Goal: Task Accomplishment & Management: Use online tool/utility

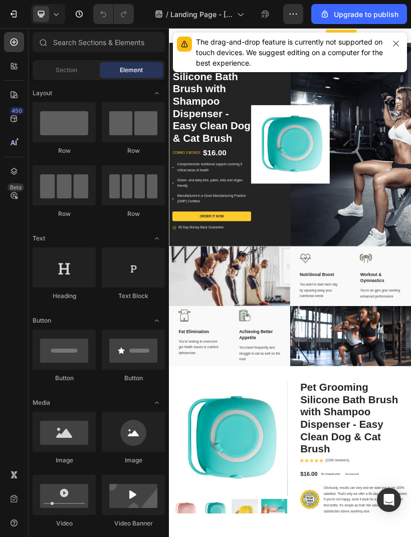
click at [379, 8] on button "Upgrade to publish" at bounding box center [359, 14] width 96 height 20
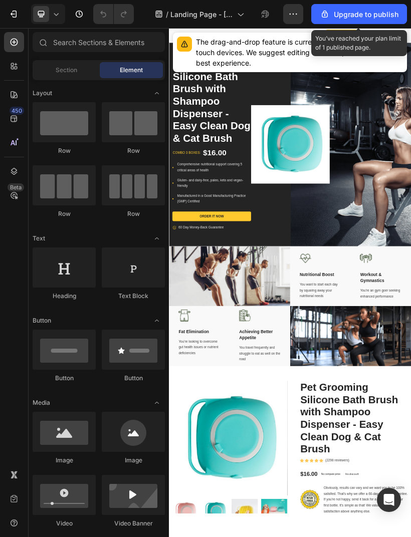
click at [382, 16] on div "Upgrade to publish" at bounding box center [358, 14] width 79 height 11
click at [381, 17] on div "Upgrade to publish" at bounding box center [358, 14] width 79 height 11
click at [383, 16] on div "Upgrade to publish" at bounding box center [358, 14] width 79 height 11
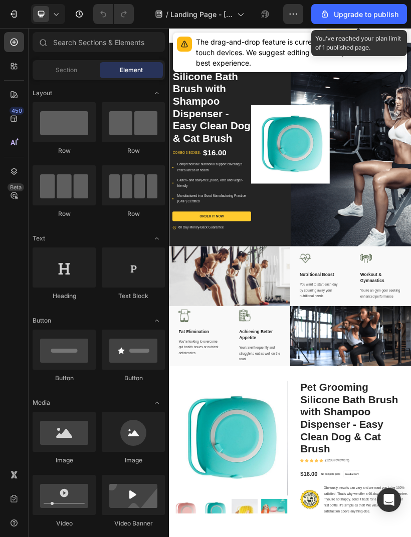
click at [382, 16] on div "Upgrade to publish" at bounding box center [358, 14] width 79 height 11
click at [386, 16] on div "Upgrade to publish" at bounding box center [358, 14] width 79 height 11
click at [385, 40] on div "The drag-and-drop feature is currently not supported on touch devices. We sugge…" at bounding box center [290, 53] width 234 height 40
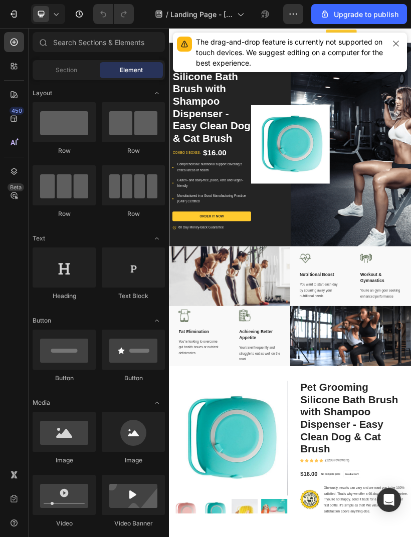
click at [378, 20] on button "Upgrade to publish" at bounding box center [359, 14] width 96 height 20
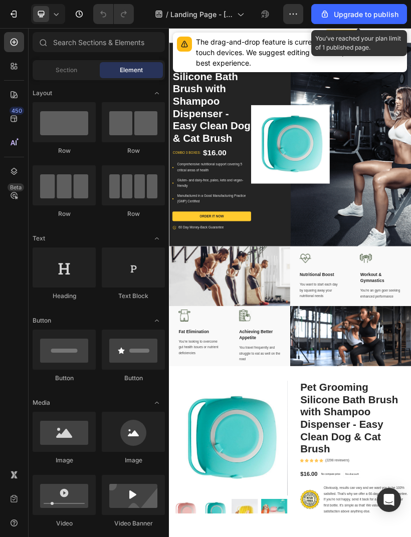
click at [377, 20] on button "Upgrade to publish" at bounding box center [359, 14] width 96 height 20
click at [376, 16] on div "Upgrade to publish" at bounding box center [358, 14] width 79 height 11
click at [375, 12] on div "Upgrade to publish" at bounding box center [358, 14] width 79 height 11
click at [374, 12] on div "Upgrade to publish" at bounding box center [358, 14] width 79 height 11
click at [375, 12] on div "Upgrade to publish" at bounding box center [358, 14] width 79 height 11
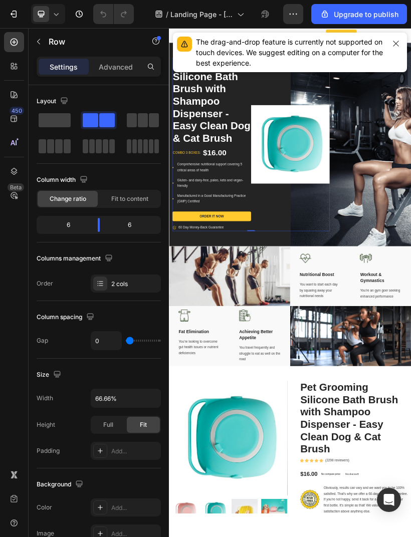
click at [350, 17] on div "Upgrade to publish" at bounding box center [358, 14] width 79 height 11
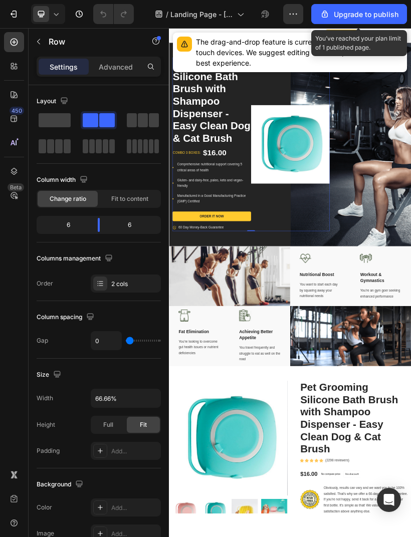
click at [380, 12] on div "Upgrade to publish" at bounding box center [358, 14] width 79 height 11
click at [378, 17] on div "Upgrade to publish" at bounding box center [358, 14] width 79 height 11
click at [378, 16] on div "Upgrade to publish" at bounding box center [358, 14] width 79 height 11
click at [378, 13] on div "Upgrade to publish" at bounding box center [358, 14] width 79 height 11
click at [377, 13] on div "Upgrade to publish" at bounding box center [358, 14] width 79 height 11
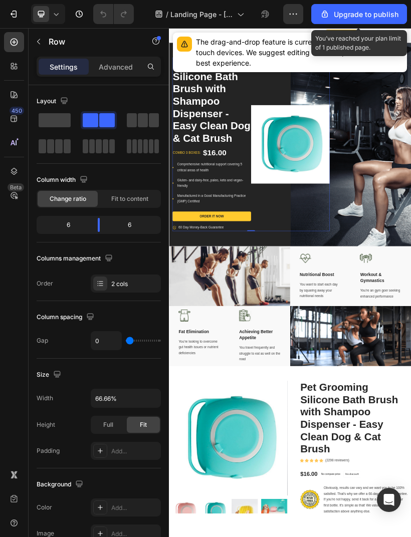
click at [373, 13] on div "Upgrade to publish" at bounding box center [358, 14] width 79 height 11
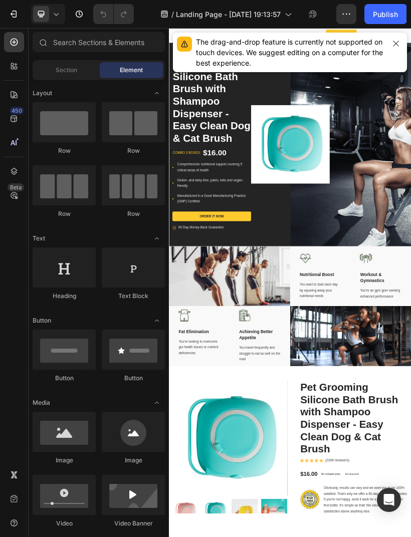
click at [385, 19] on div "Publish" at bounding box center [385, 14] width 25 height 11
click at [391, 18] on div "Publish" at bounding box center [385, 14] width 25 height 11
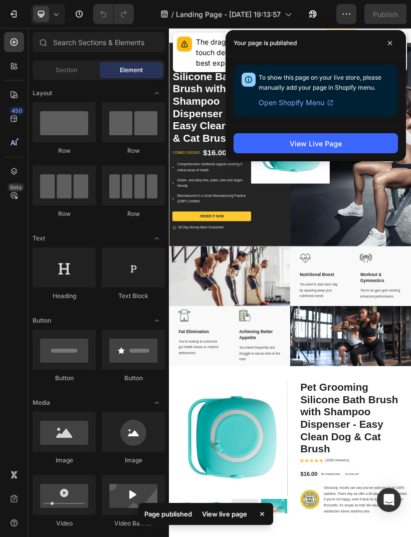
click at [213, 515] on div "View live page" at bounding box center [224, 514] width 57 height 14
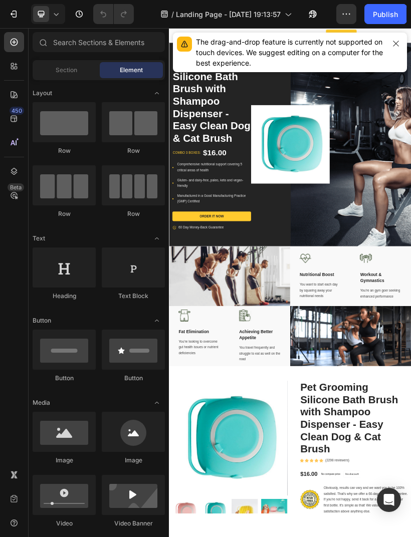
click at [380, 15] on div "Publish" at bounding box center [385, 14] width 25 height 11
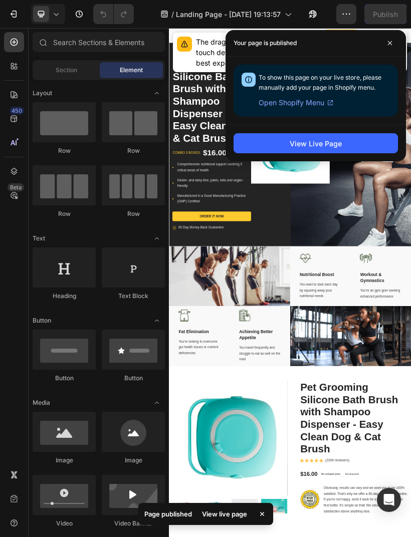
click at [360, 142] on button "View Live Page" at bounding box center [315, 143] width 164 height 20
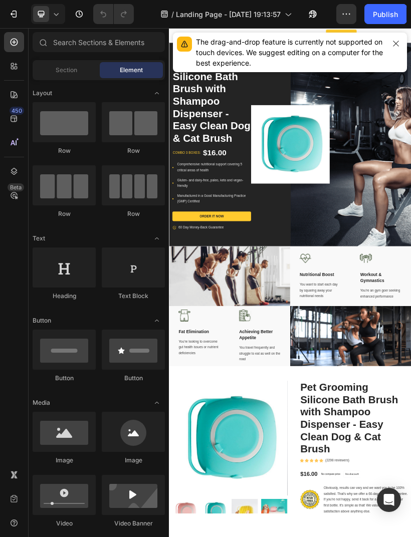
click at [394, 17] on div "Publish" at bounding box center [385, 14] width 25 height 11
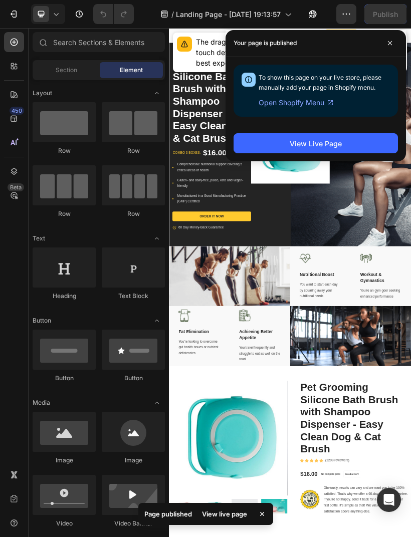
click at [358, 148] on button "View Live Page" at bounding box center [315, 143] width 164 height 20
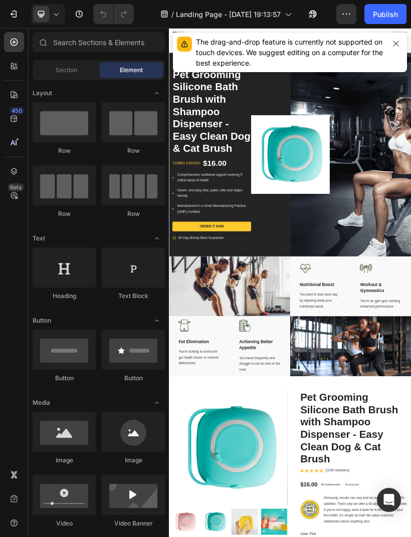
click at [389, 16] on div "Publish" at bounding box center [385, 14] width 25 height 11
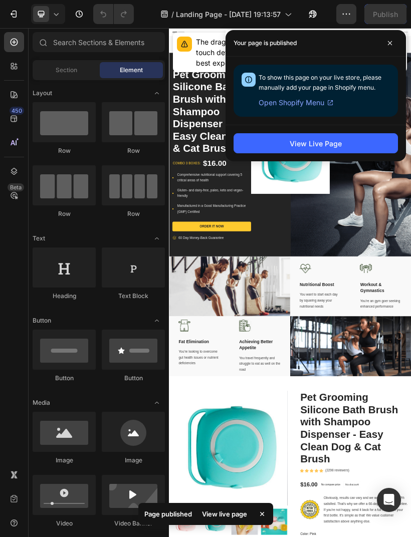
click at [361, 140] on button "View Live Page" at bounding box center [315, 143] width 164 height 20
